Goal: Book appointment/travel/reservation

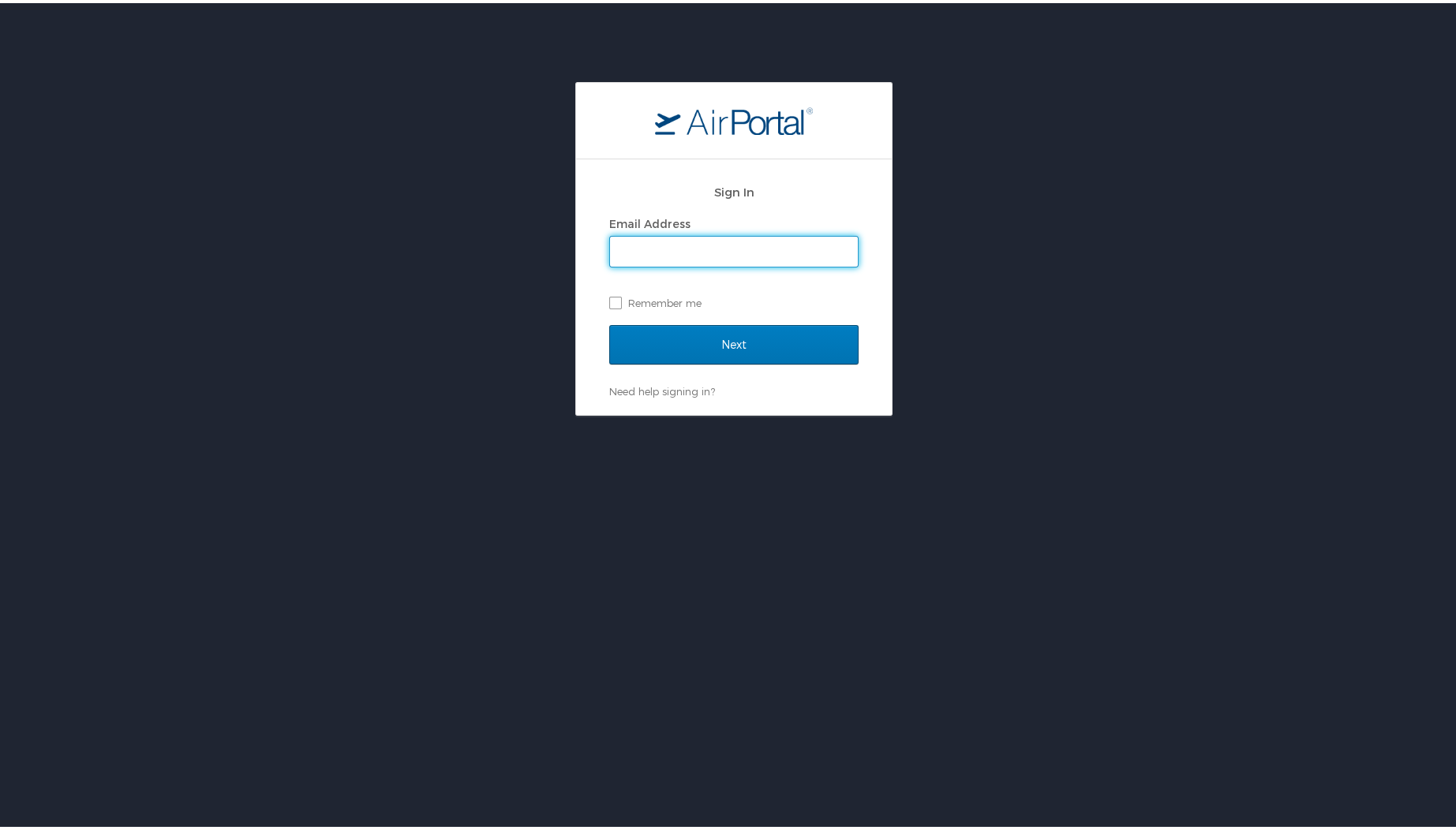
type input "dalton.heater@magna.com"
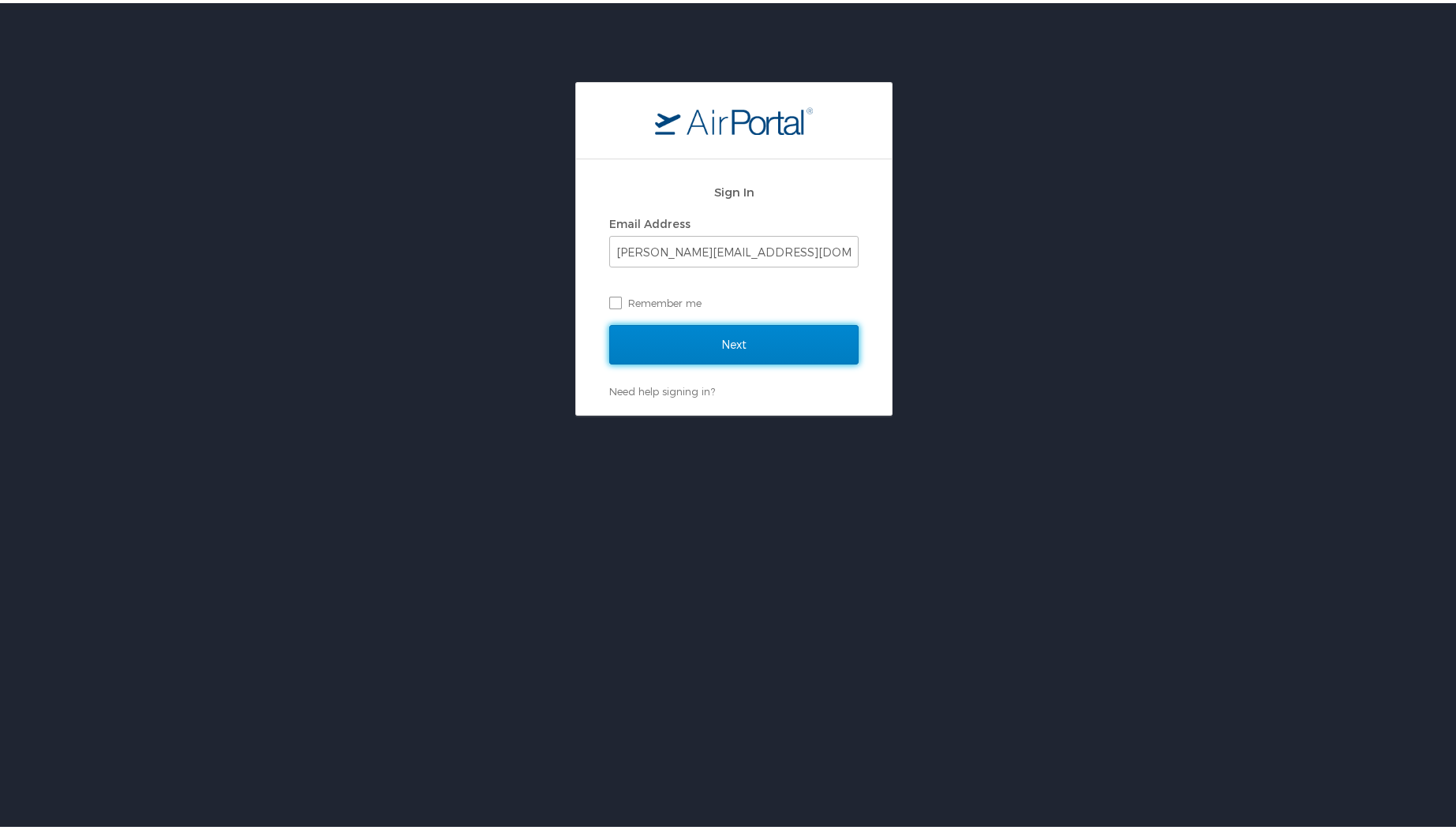
click at [726, 343] on input "Next" at bounding box center [734, 342] width 249 height 40
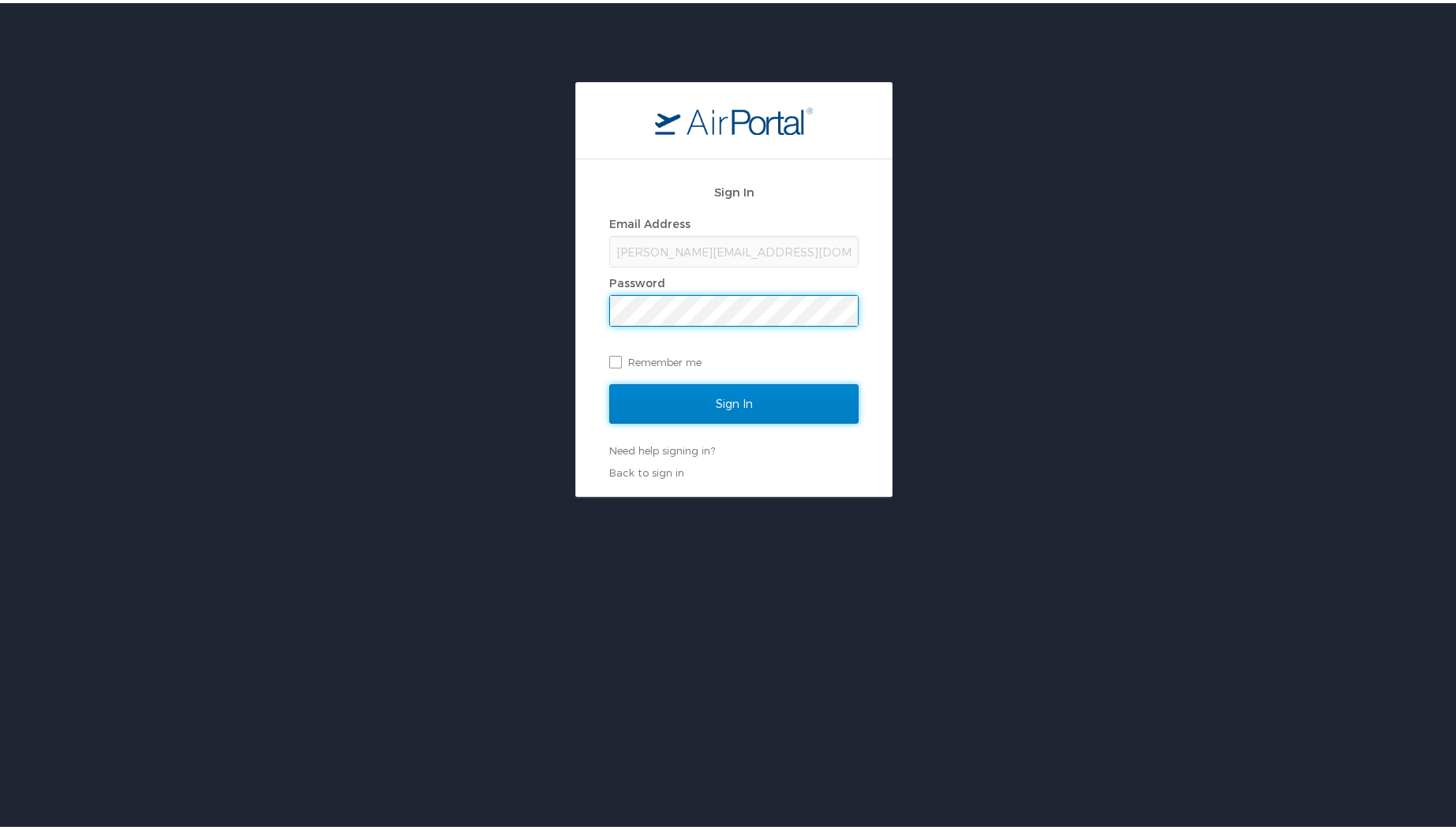
click at [751, 396] on input "Sign In" at bounding box center [734, 401] width 249 height 40
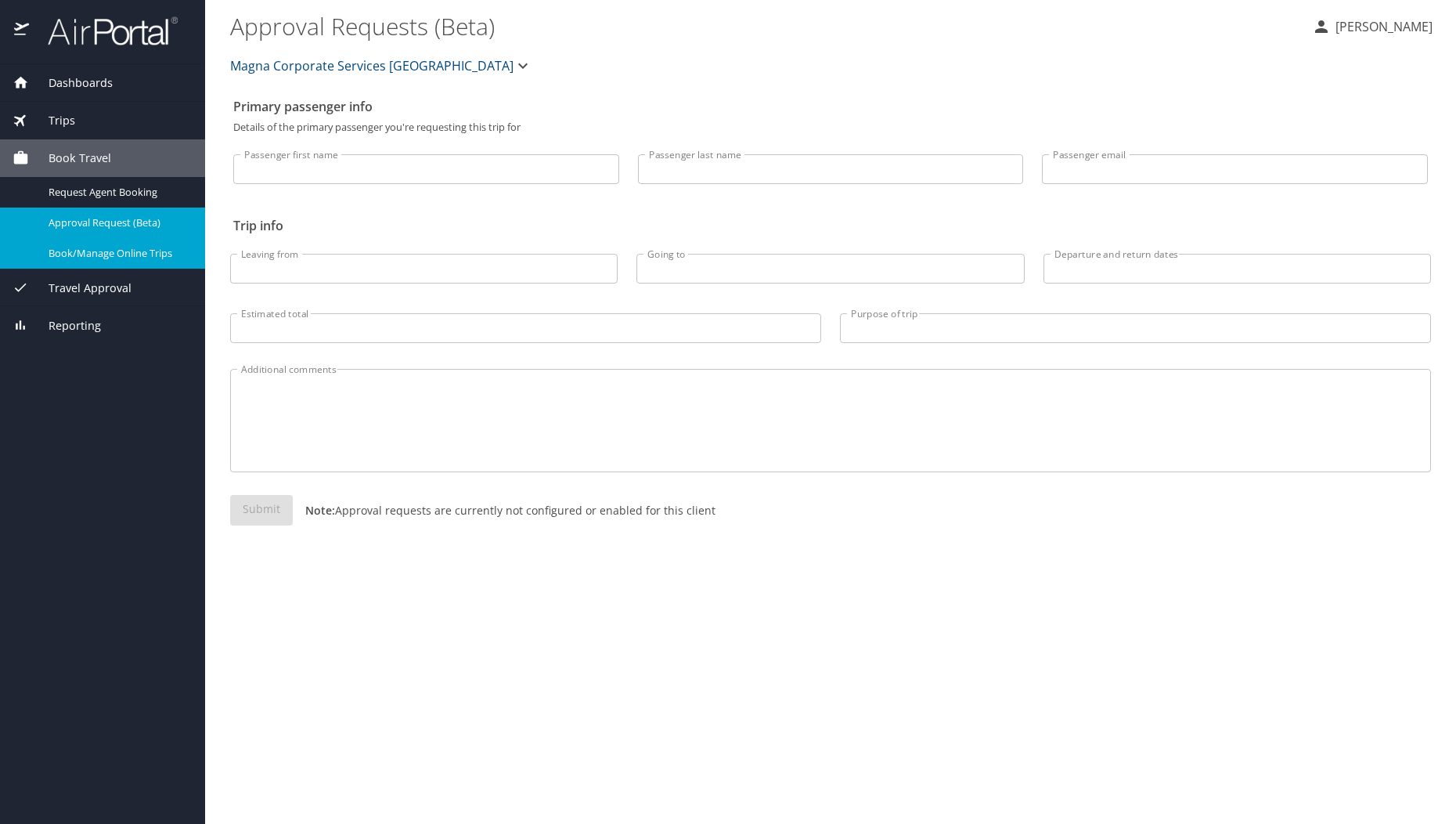
click at [155, 251] on span "Book/Manage Online Trips" at bounding box center [117, 253] width 138 height 15
